Goal: Task Accomplishment & Management: Complete application form

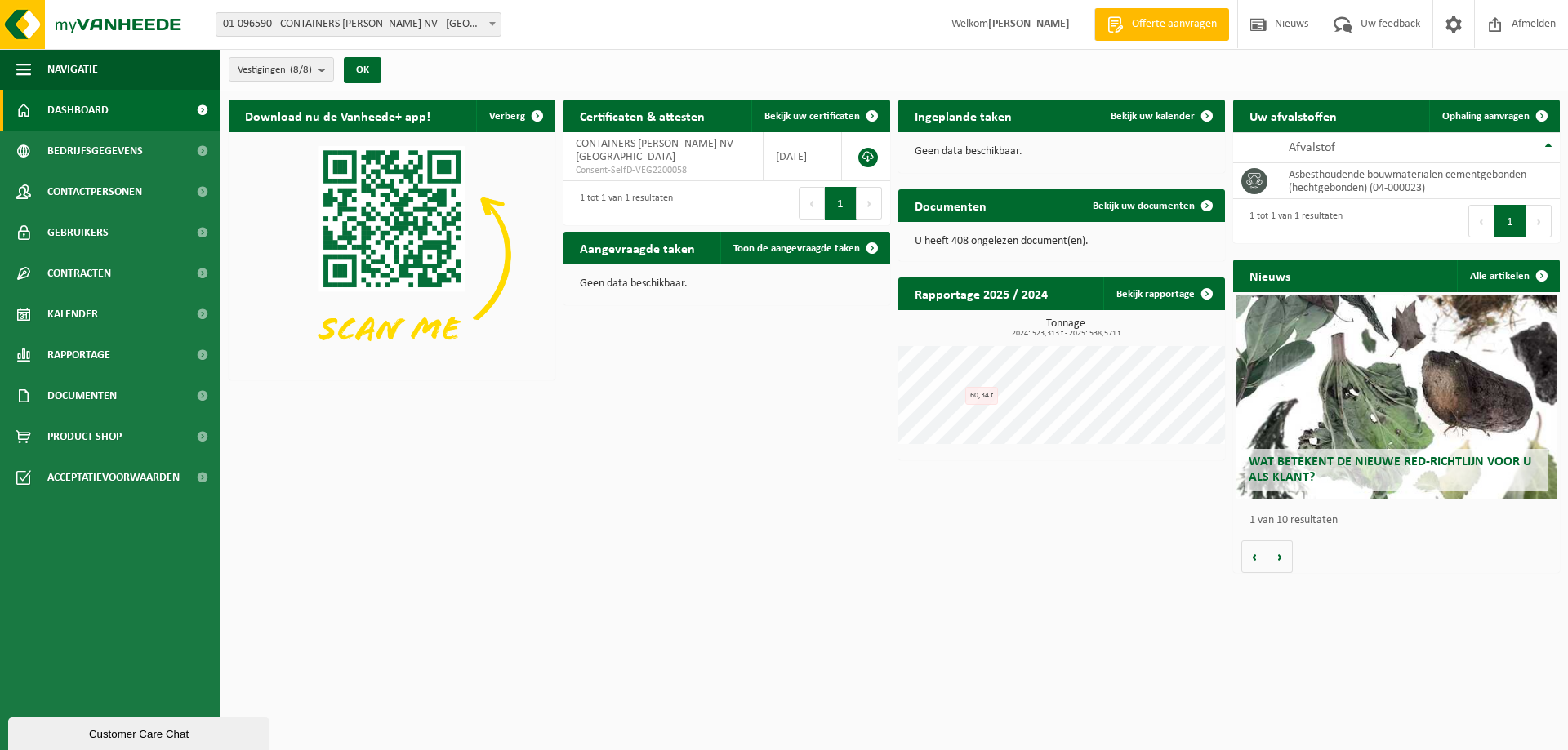
drag, startPoint x: 1004, startPoint y: 19, endPoint x: 1066, endPoint y: 19, distance: 62.0
click at [1066, 19] on span "Welkom ARNE KETELS" at bounding box center [1010, 24] width 151 height 48
click at [727, 473] on div "Download nu de Vanheede+ app! Verberg Certificaten & attesten Bekijk uw certifi…" at bounding box center [894, 336] width 1339 height 490
drag, startPoint x: 1048, startPoint y: 22, endPoint x: 966, endPoint y: 22, distance: 82.0
click at [966, 22] on span "Welkom ARNE KETELS" at bounding box center [1010, 24] width 151 height 48
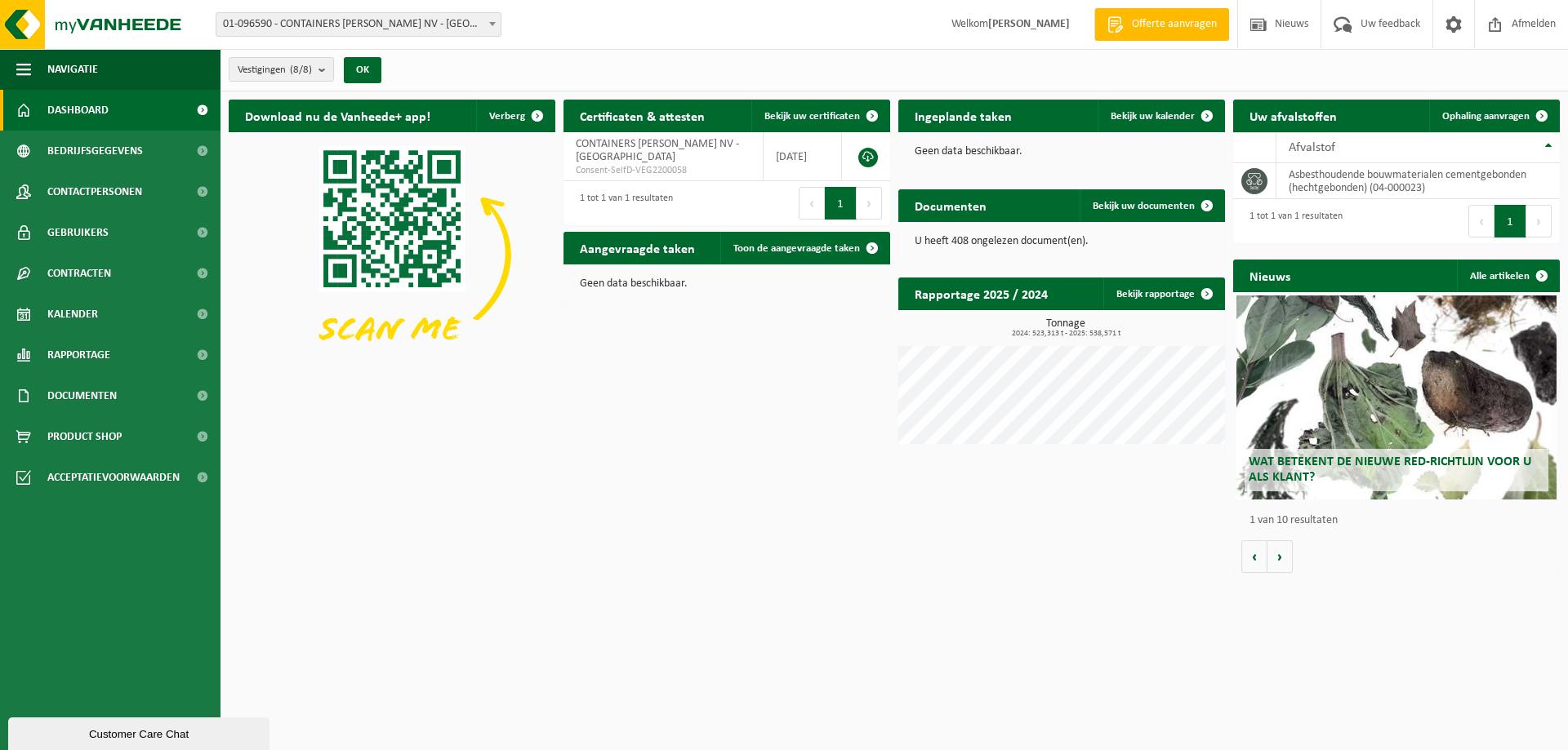
drag, startPoint x: 1012, startPoint y: 57, endPoint x: 1118, endPoint y: 57, distance: 106.0
click at [1014, 57] on div "Vestigingen (8/8) Alles selecteren Alles deselecteren Actieve selecteren CONTAI…" at bounding box center [894, 70] width 1348 height 43
click at [1491, 109] on link "Ophaling aanvragen" at bounding box center [1494, 116] width 129 height 33
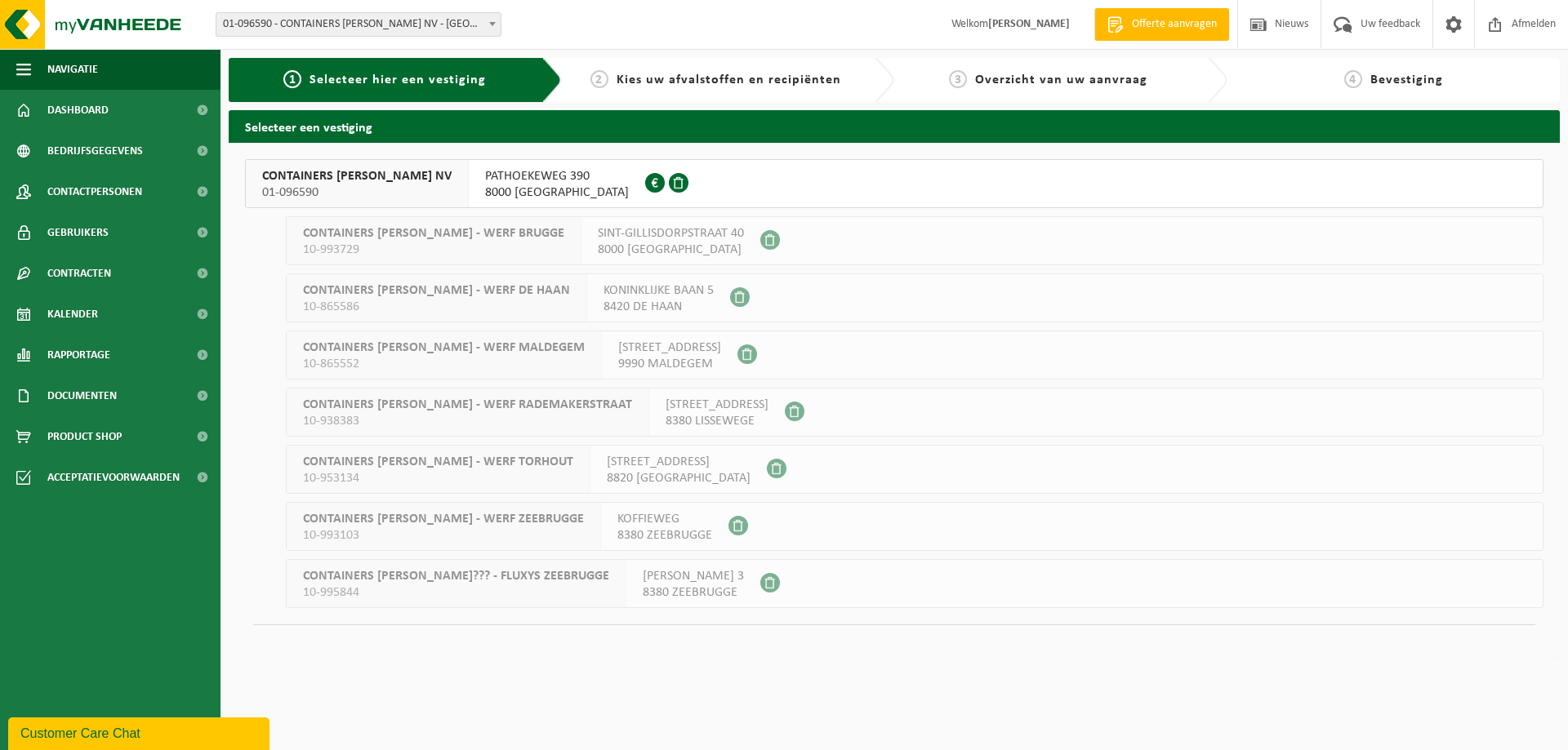
click at [537, 179] on span "PATHOEKEWEG 390" at bounding box center [557, 176] width 143 height 16
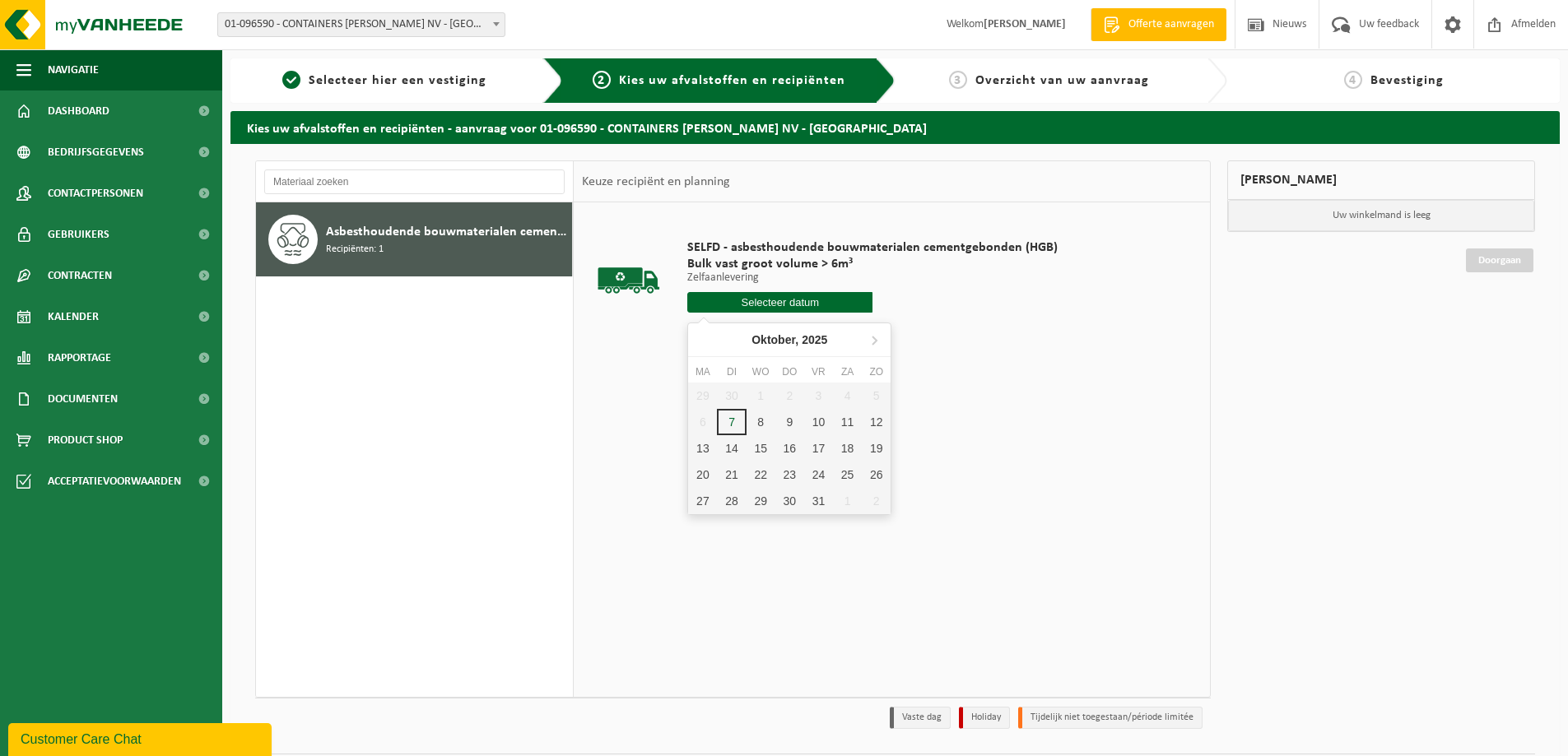
click at [771, 302] on input "text" at bounding box center [780, 303] width 186 height 21
click at [731, 423] on div "7" at bounding box center [731, 421] width 29 height 27
type input "Van 2025-10-07"
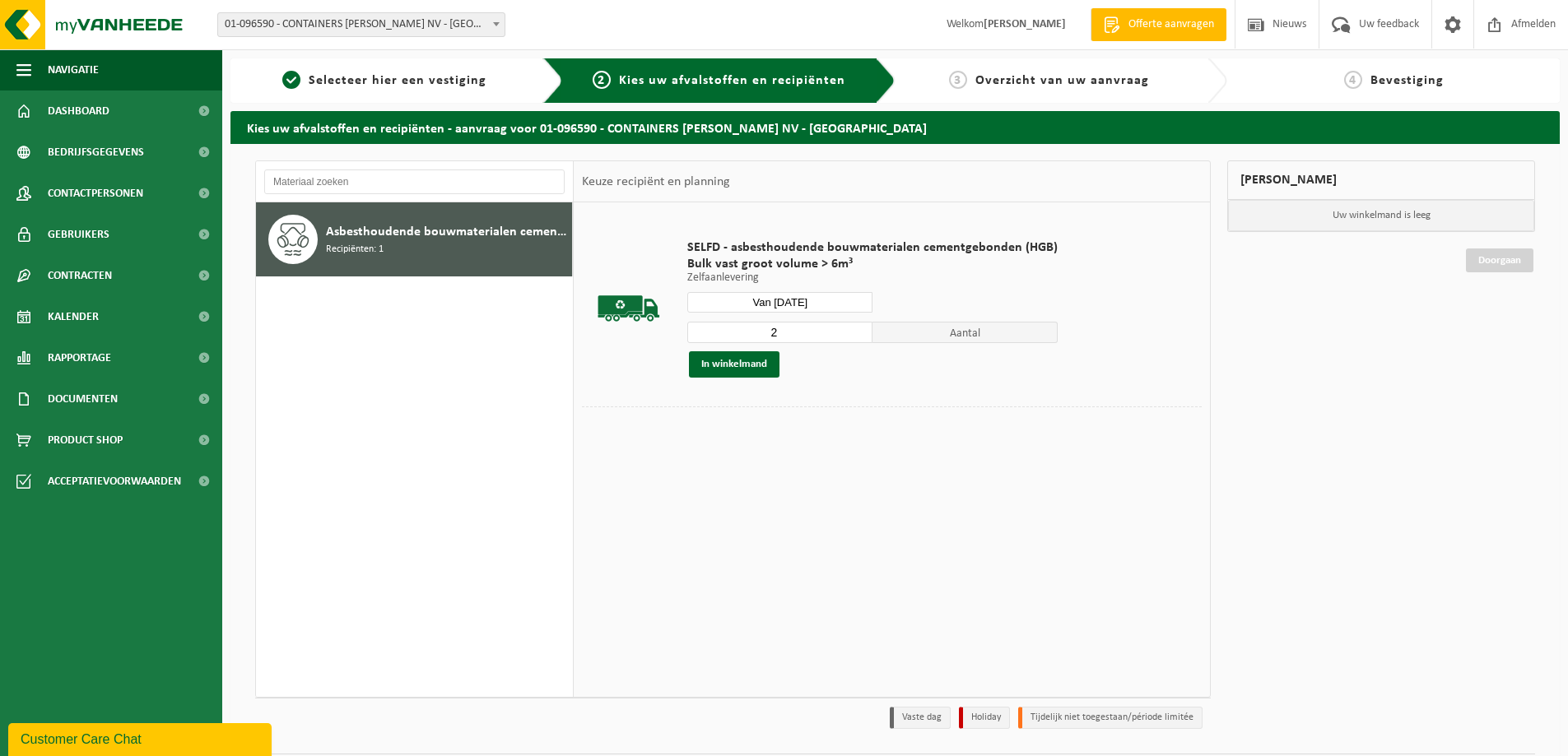
type input "2"
click at [855, 329] on input "2" at bounding box center [780, 332] width 186 height 21
click at [742, 364] on button "In winkelmand" at bounding box center [734, 364] width 91 height 27
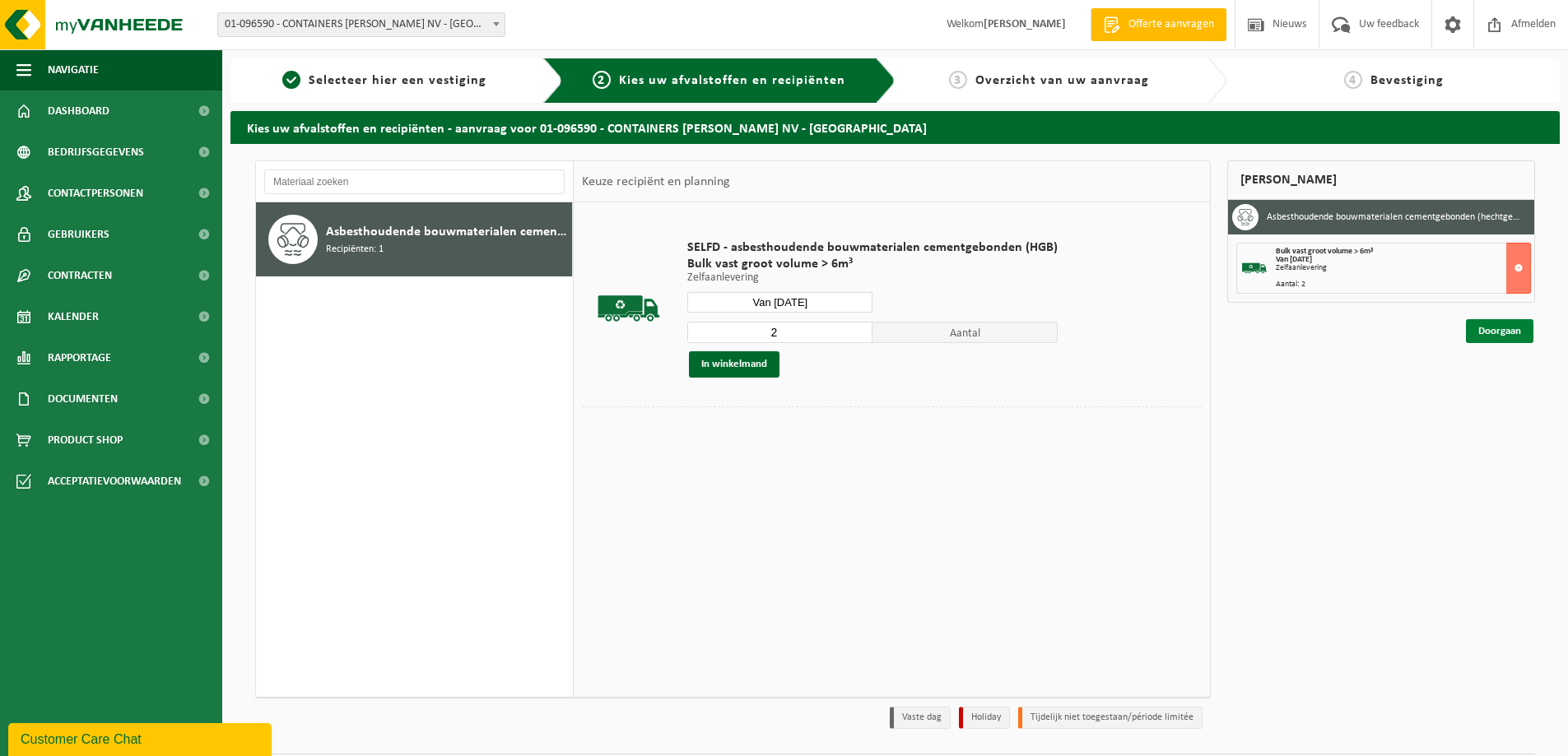
click at [1504, 334] on link "Doorgaan" at bounding box center [1499, 331] width 68 height 24
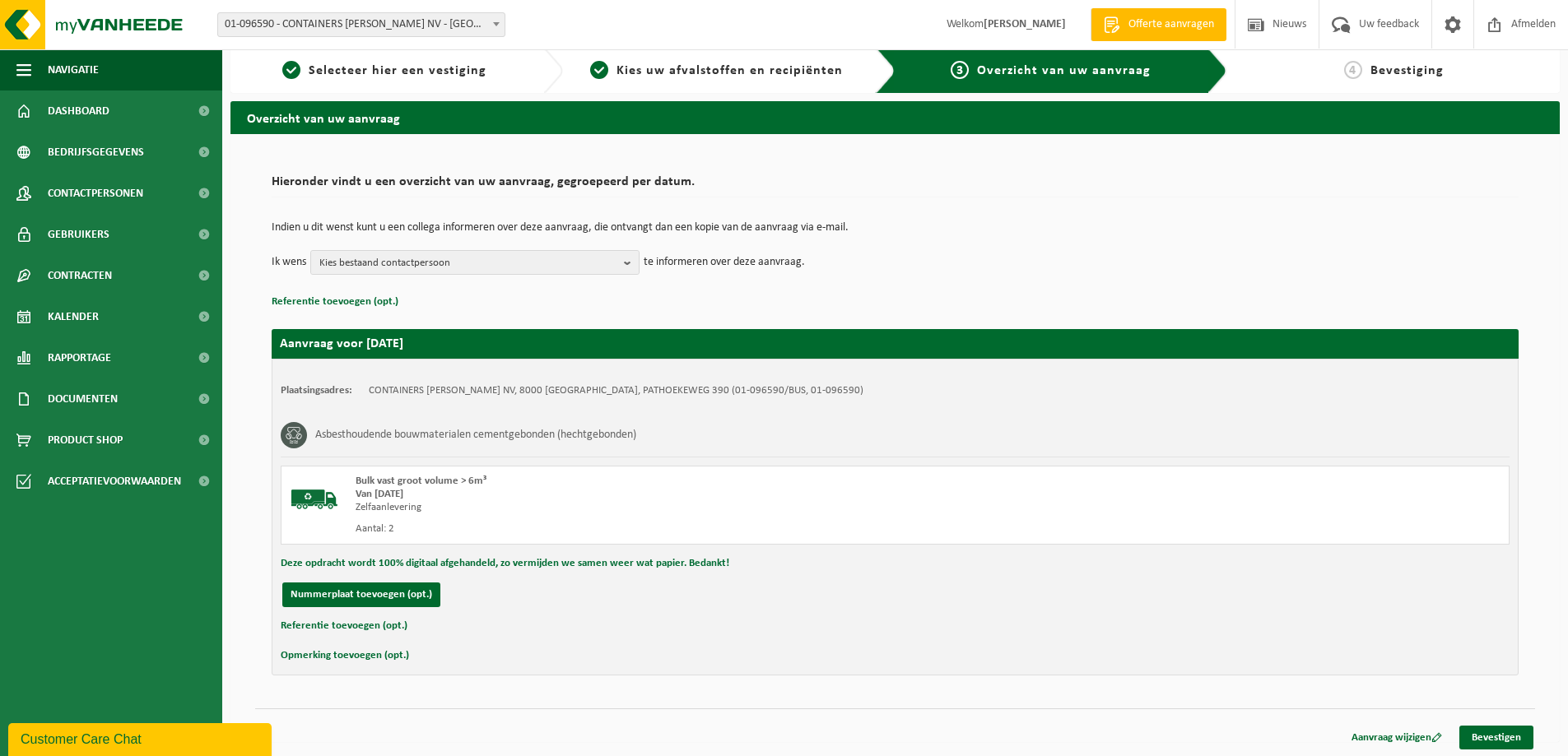
scroll to position [13, 0]
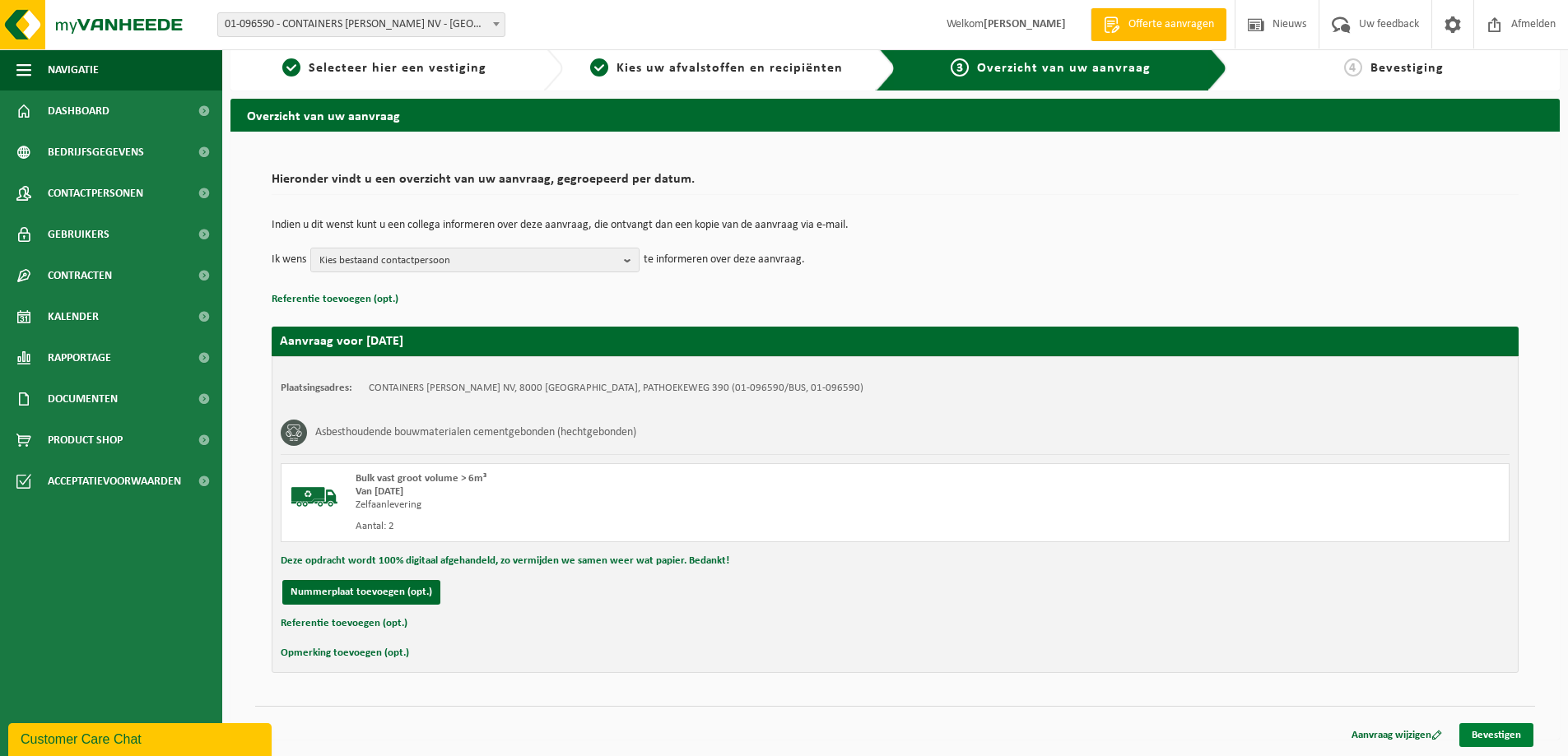
click at [1499, 732] on link "Bevestigen" at bounding box center [1496, 735] width 74 height 24
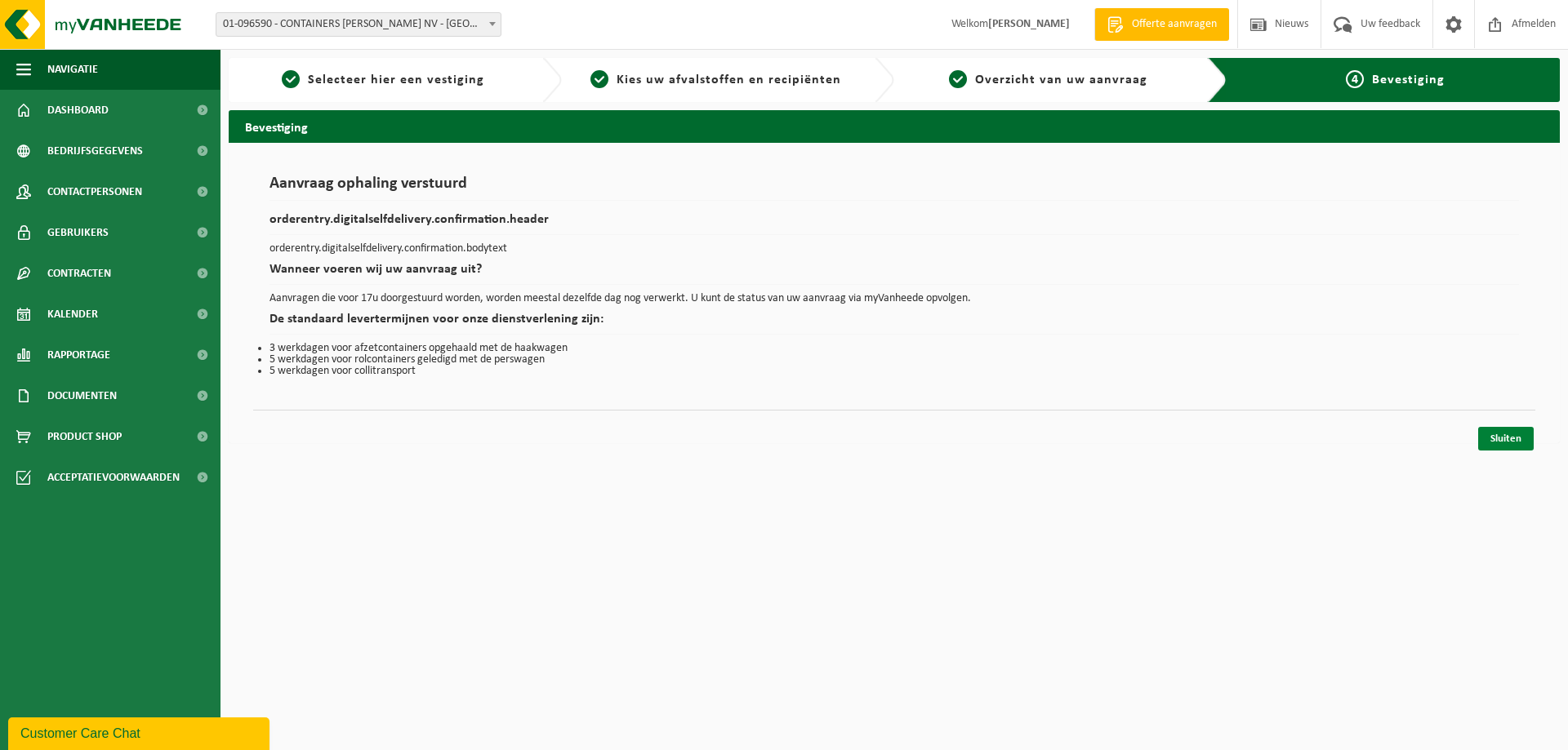
click at [1500, 435] on link "Sluiten" at bounding box center [1505, 439] width 55 height 24
